Goal: Task Accomplishment & Management: Use online tool/utility

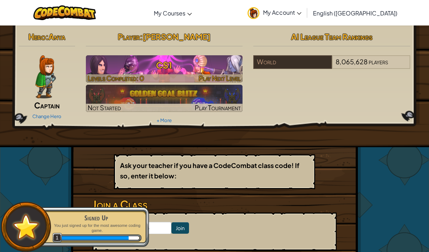
click at [158, 63] on h3 "CS1" at bounding box center [164, 65] width 157 height 16
click at [158, 64] on h3 "CS1" at bounding box center [164, 65] width 157 height 16
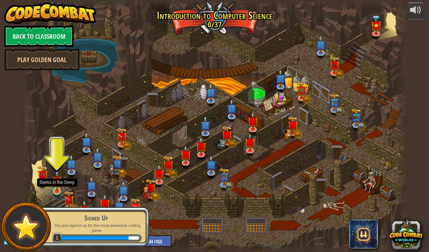
click at [56, 187] on img at bounding box center [57, 181] width 9 height 22
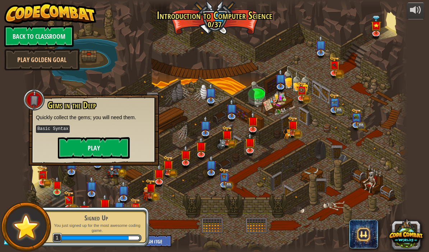
click at [104, 149] on button "Play" at bounding box center [94, 148] width 72 height 22
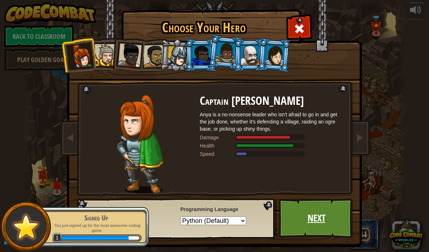
click at [299, 209] on link "Next" at bounding box center [316, 219] width 75 height 40
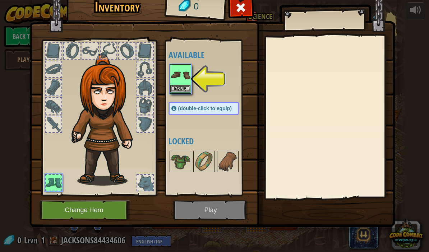
click at [190, 87] on button "Equip" at bounding box center [180, 89] width 20 height 8
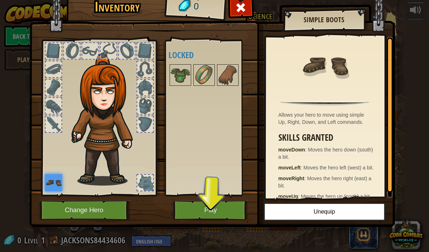
click at [214, 216] on button "Play" at bounding box center [210, 211] width 75 height 20
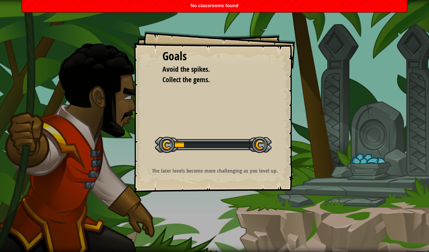
click at [205, 169] on p "The later levels become more challenging as you level up." at bounding box center [215, 171] width 144 height 8
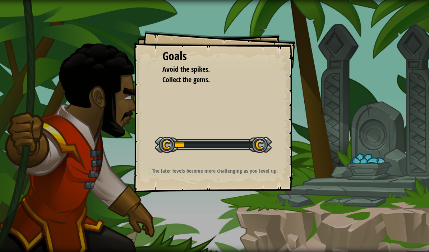
click at [195, 114] on div "Goals Avoid the spikes. Collect the gems. Start Level Error loading from server…" at bounding box center [215, 112] width 162 height 162
click at [195, 0] on html "Goals Avoid the spikes. Collect the gems. Start Level Error loading from server…" at bounding box center [214, 0] width 429 height 0
click at [195, 114] on div "Goals Avoid the spikes. Collect the gems. Start Level Error loading from server…" at bounding box center [215, 112] width 162 height 162
click at [195, 143] on div at bounding box center [213, 145] width 117 height 16
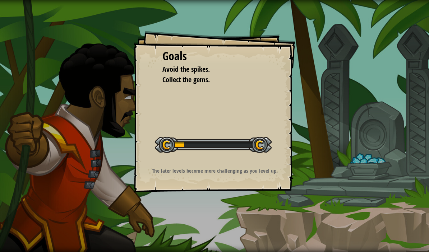
click at [180, 143] on div at bounding box center [213, 145] width 117 height 16
